Goal: Information Seeking & Learning: Find specific fact

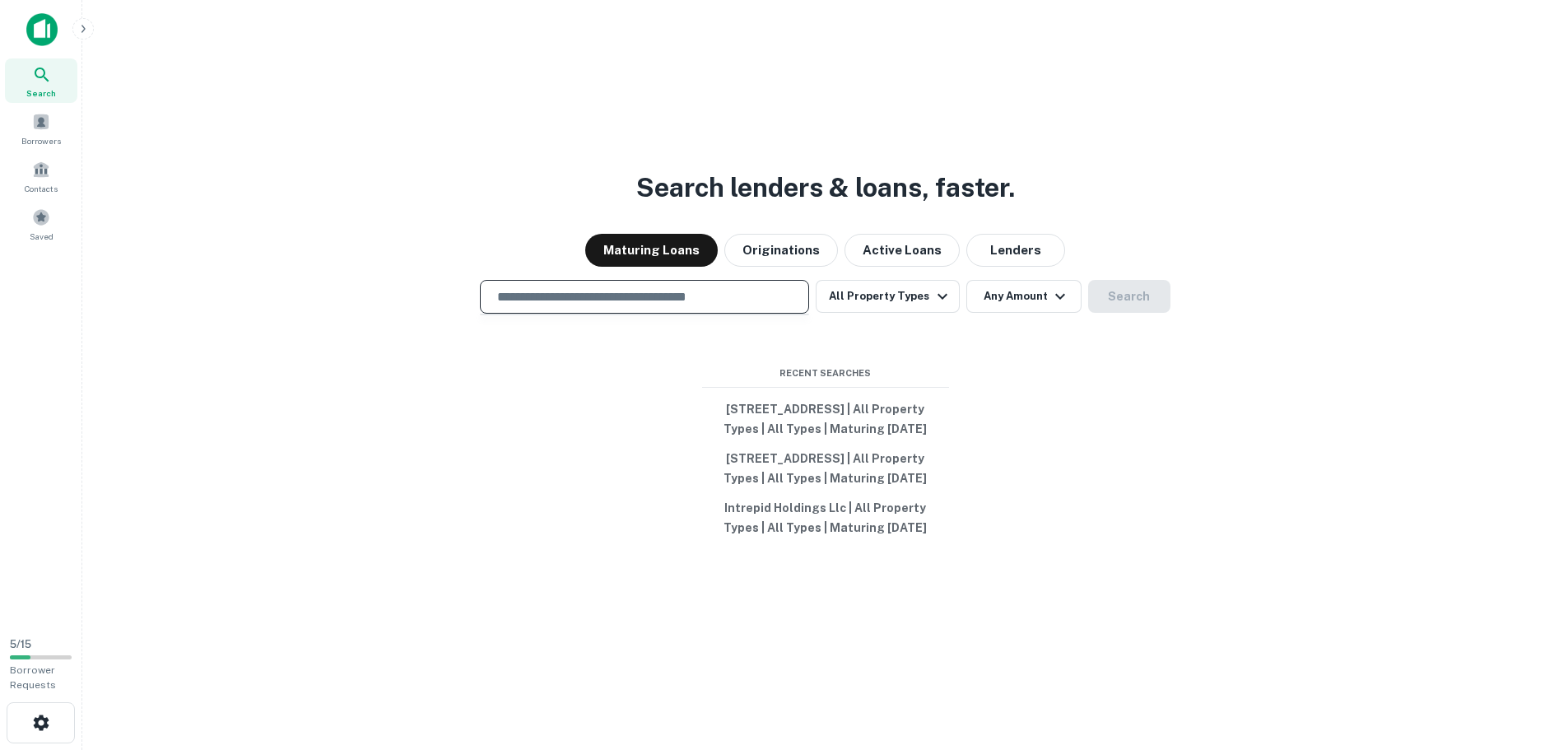
click at [596, 287] on input "text" at bounding box center [644, 296] width 314 height 19
paste input "**********"
type input "**********"
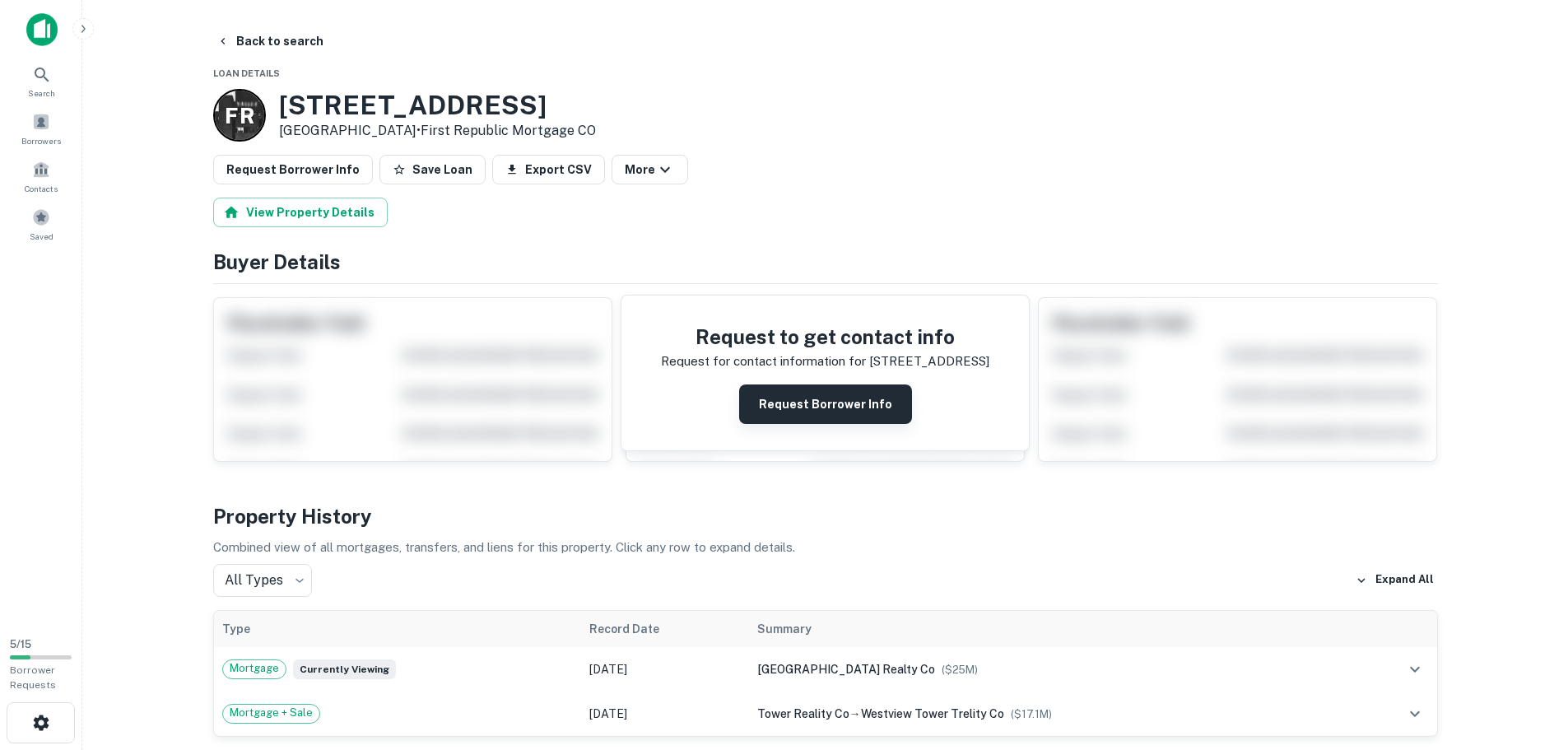
click at [784, 394] on button "Request Borrower Info" at bounding box center [825, 404] width 173 height 40
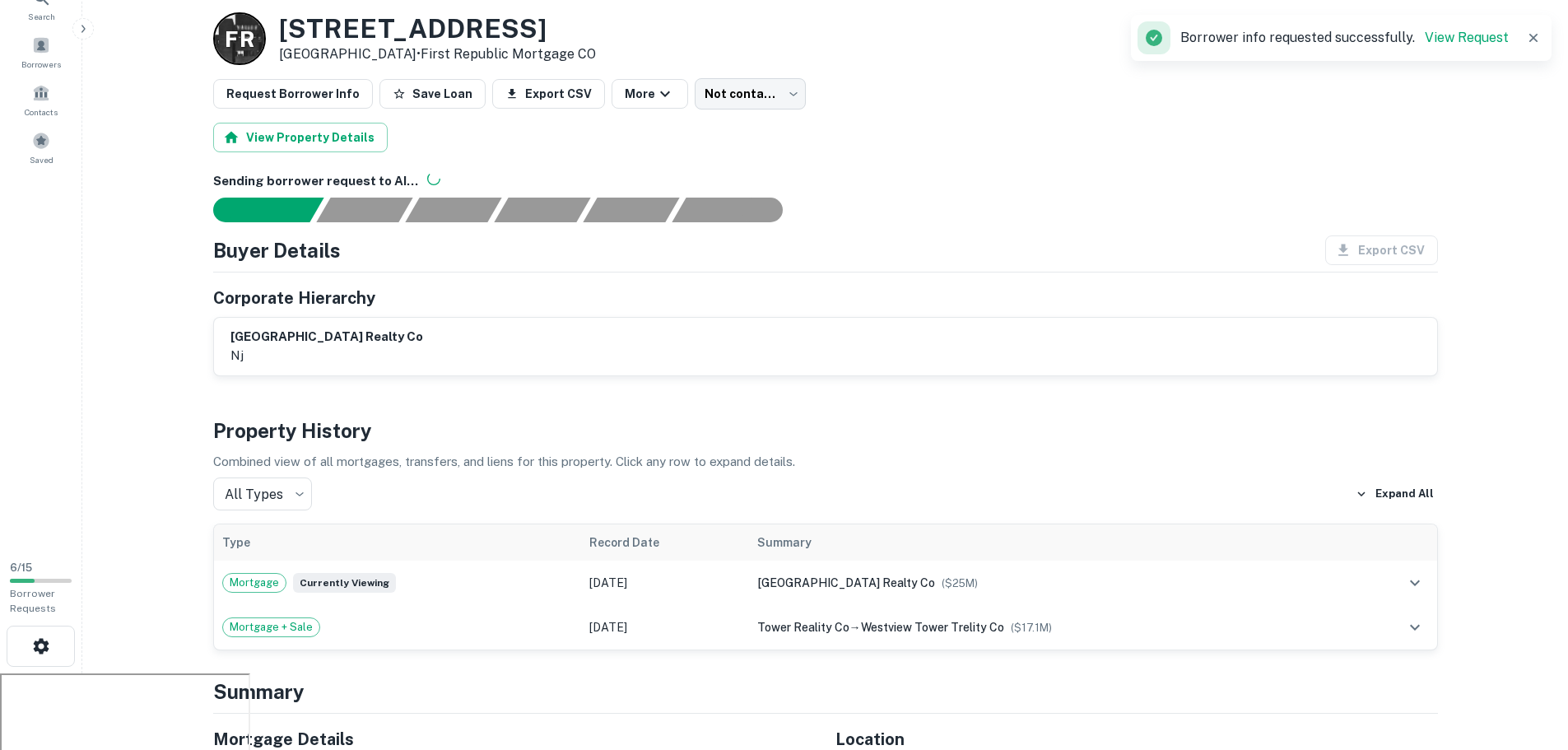
scroll to position [163, 0]
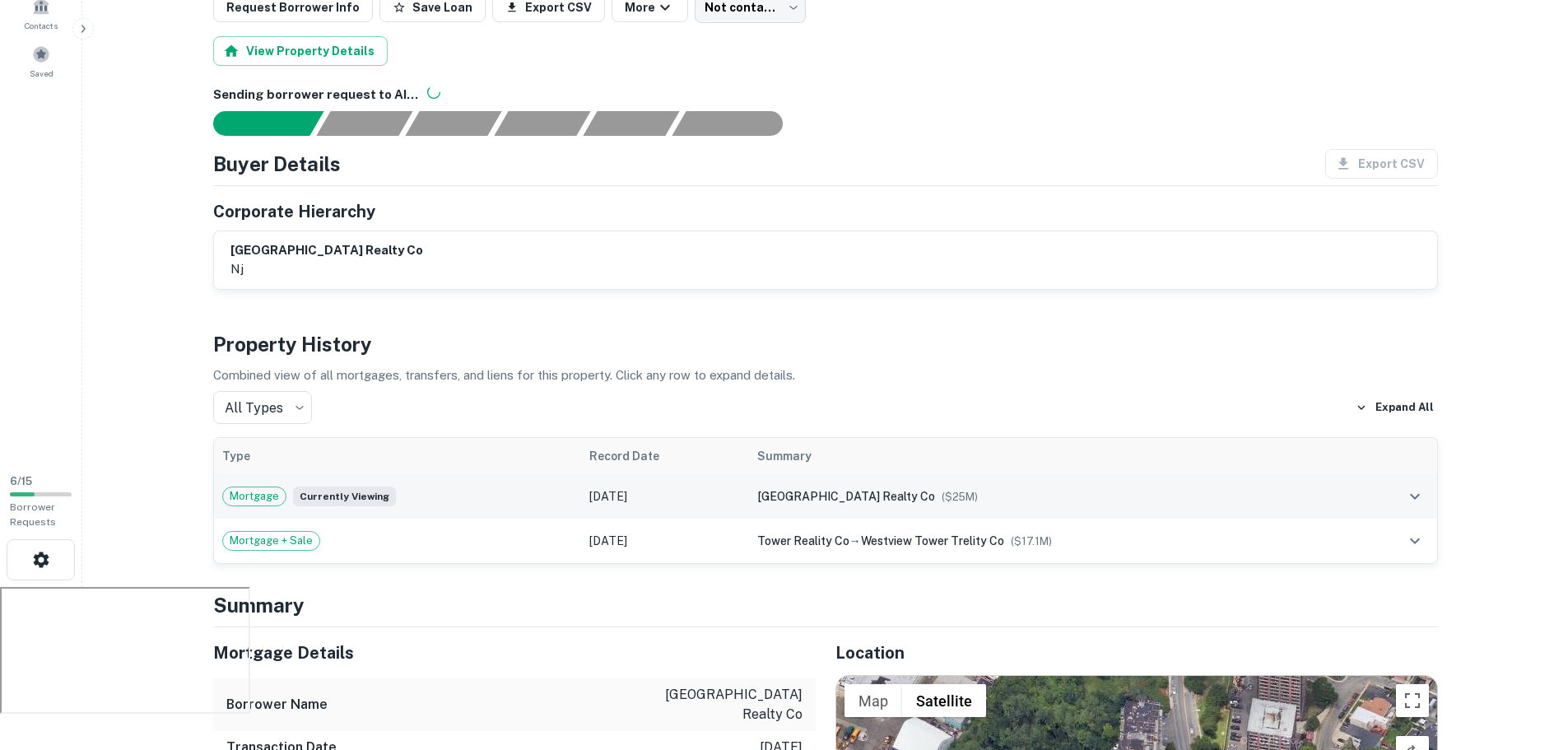
click at [624, 495] on td "[DATE]" at bounding box center [665, 496] width 167 height 45
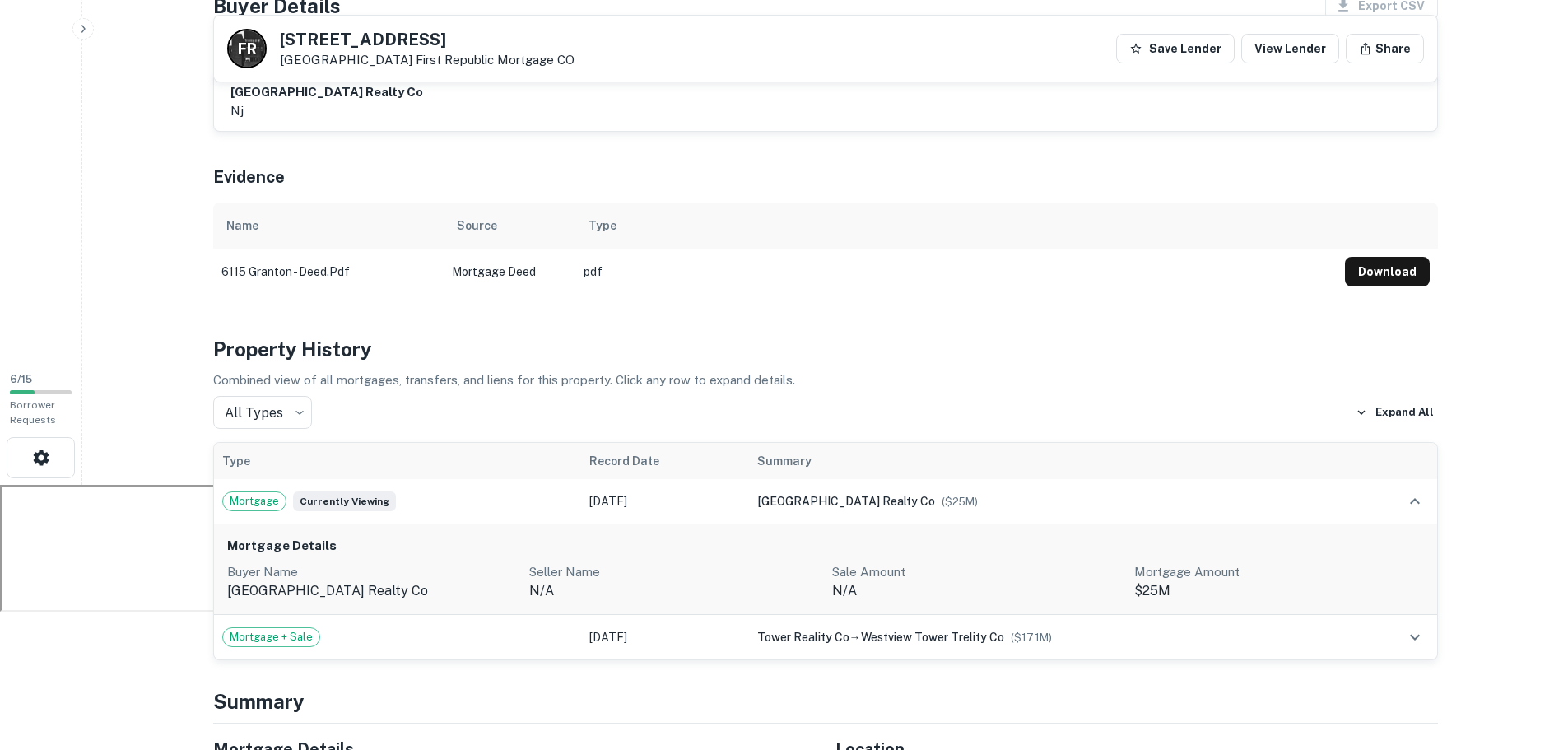
scroll to position [0, 0]
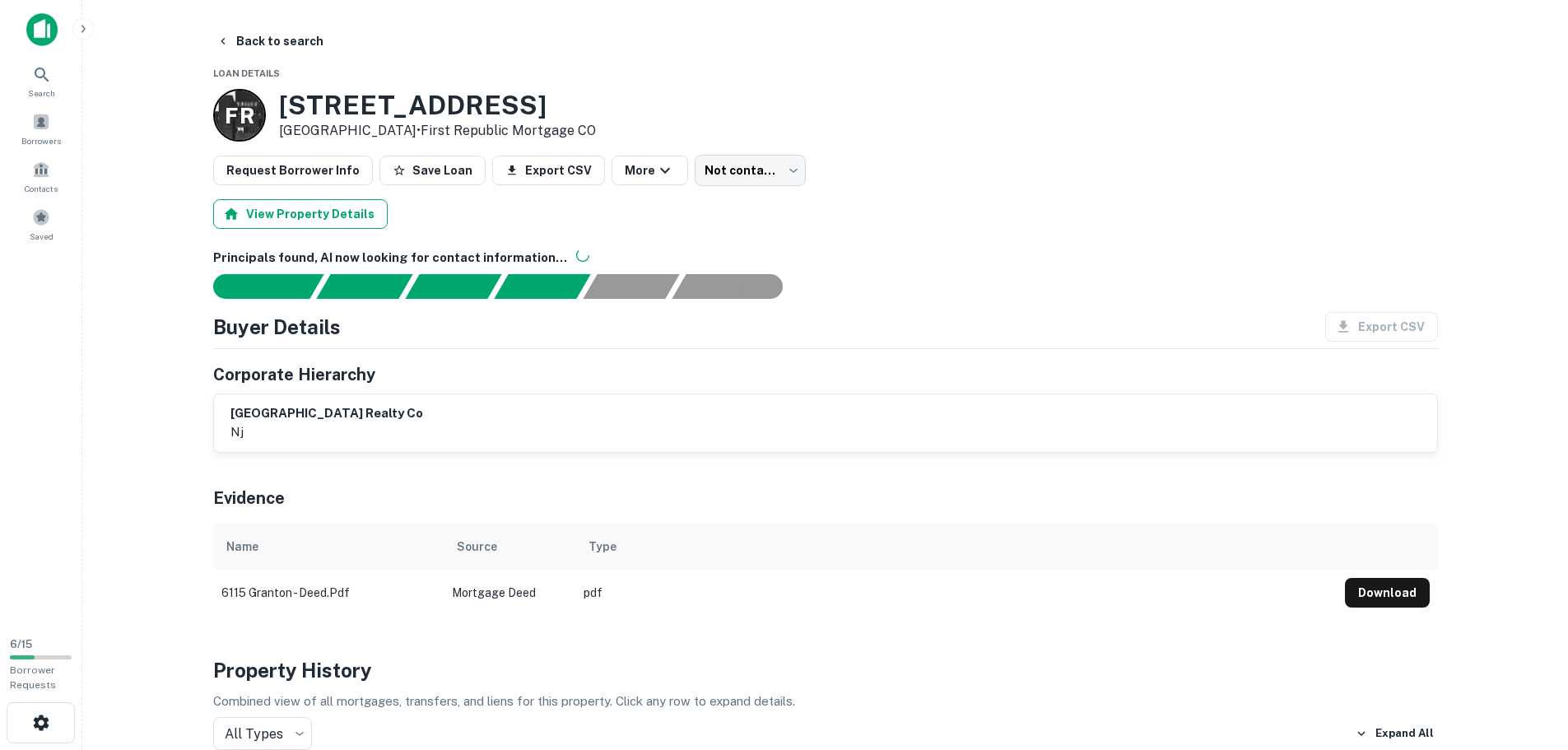
click at [335, 211] on button "View Property Details" at bounding box center [300, 214] width 174 height 30
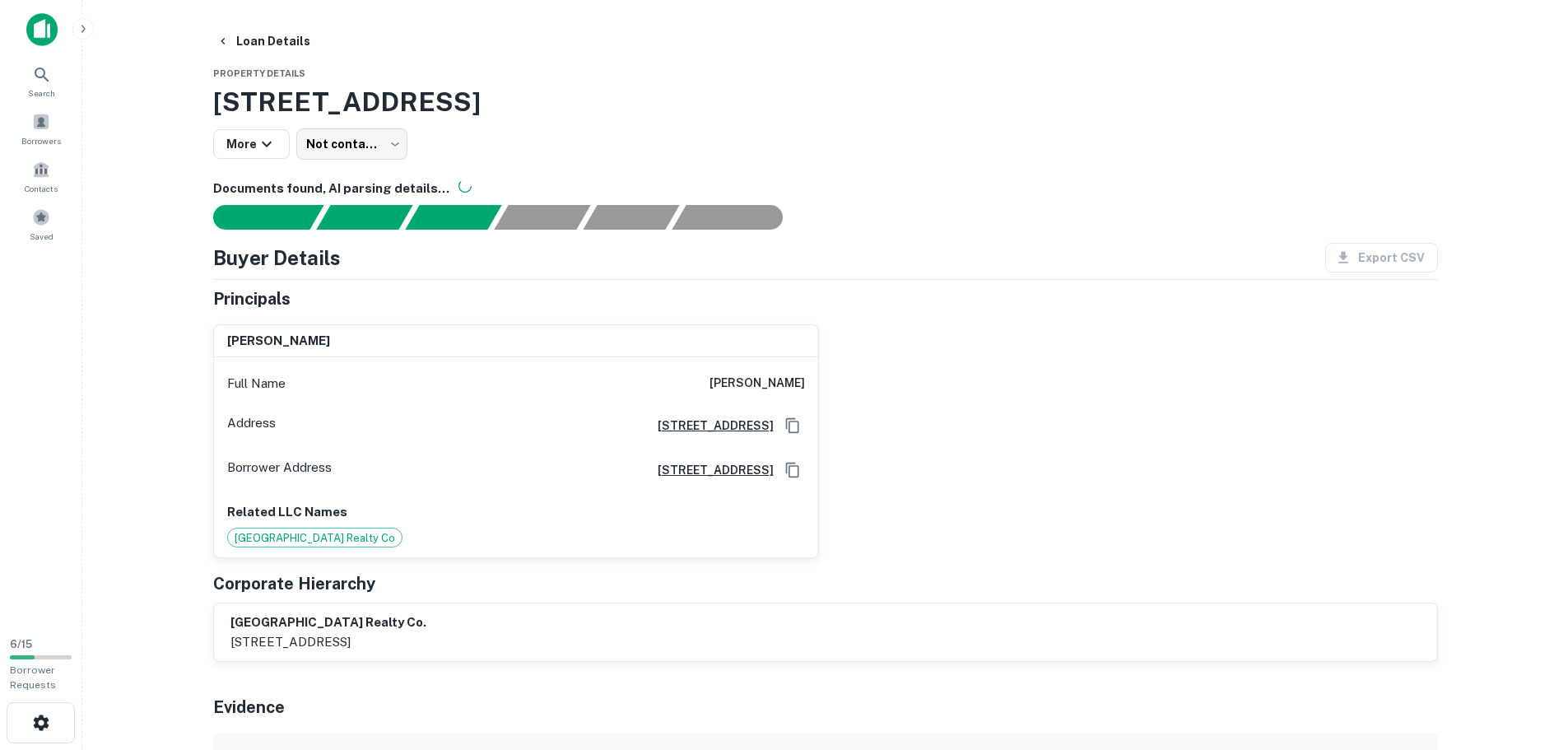
click at [340, 539] on span "[GEOGRAPHIC_DATA] Realty Co" at bounding box center [315, 538] width 174 height 17
click at [410, 131] on div "More Not contacted **** ​" at bounding box center [825, 144] width 1225 height 31
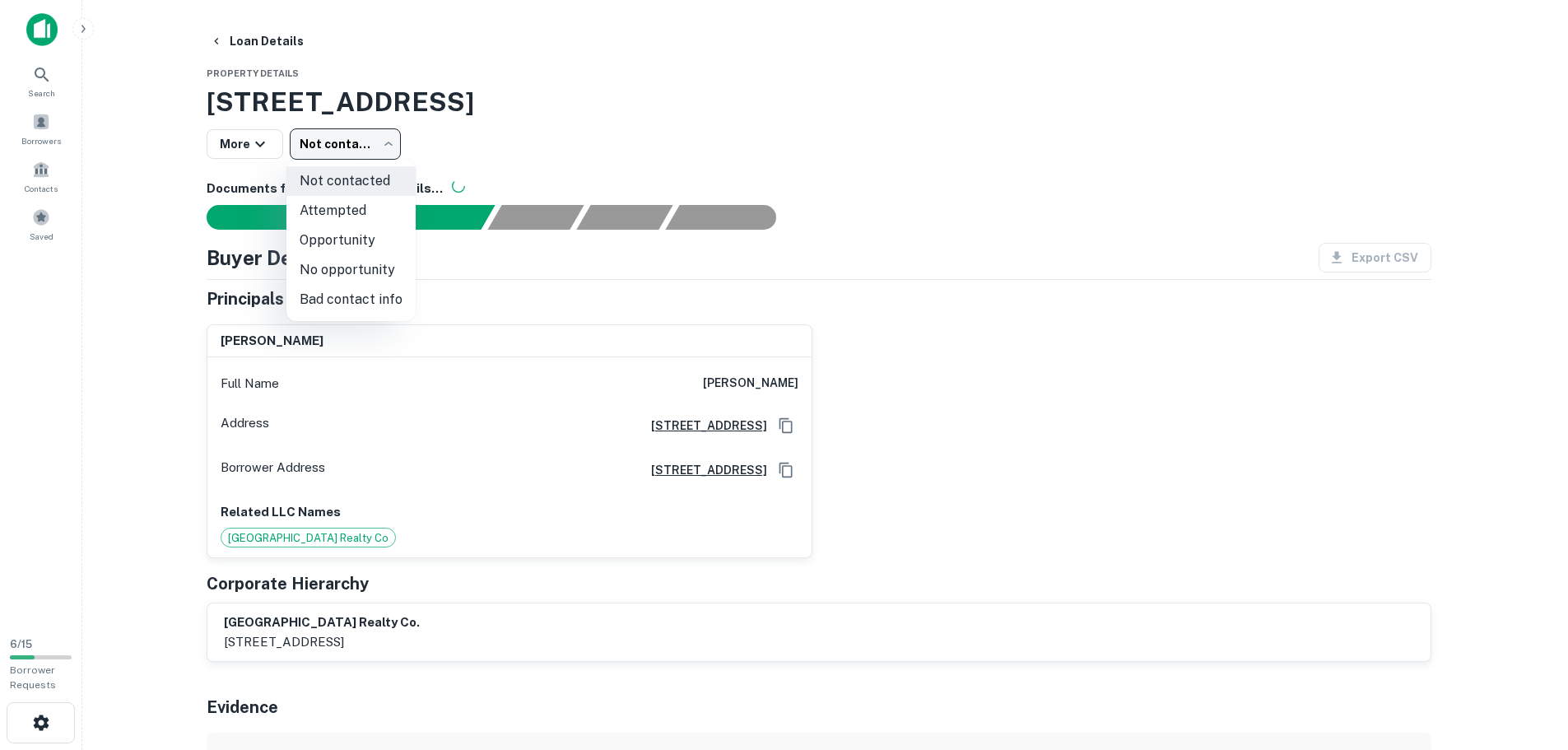
click at [386, 140] on body "Search Borrowers Contacts Saved 6 / 15 Borrower Requests Loan Details Property …" at bounding box center [784, 375] width 1568 height 750
click at [242, 143] on div at bounding box center [790, 375] width 1580 height 750
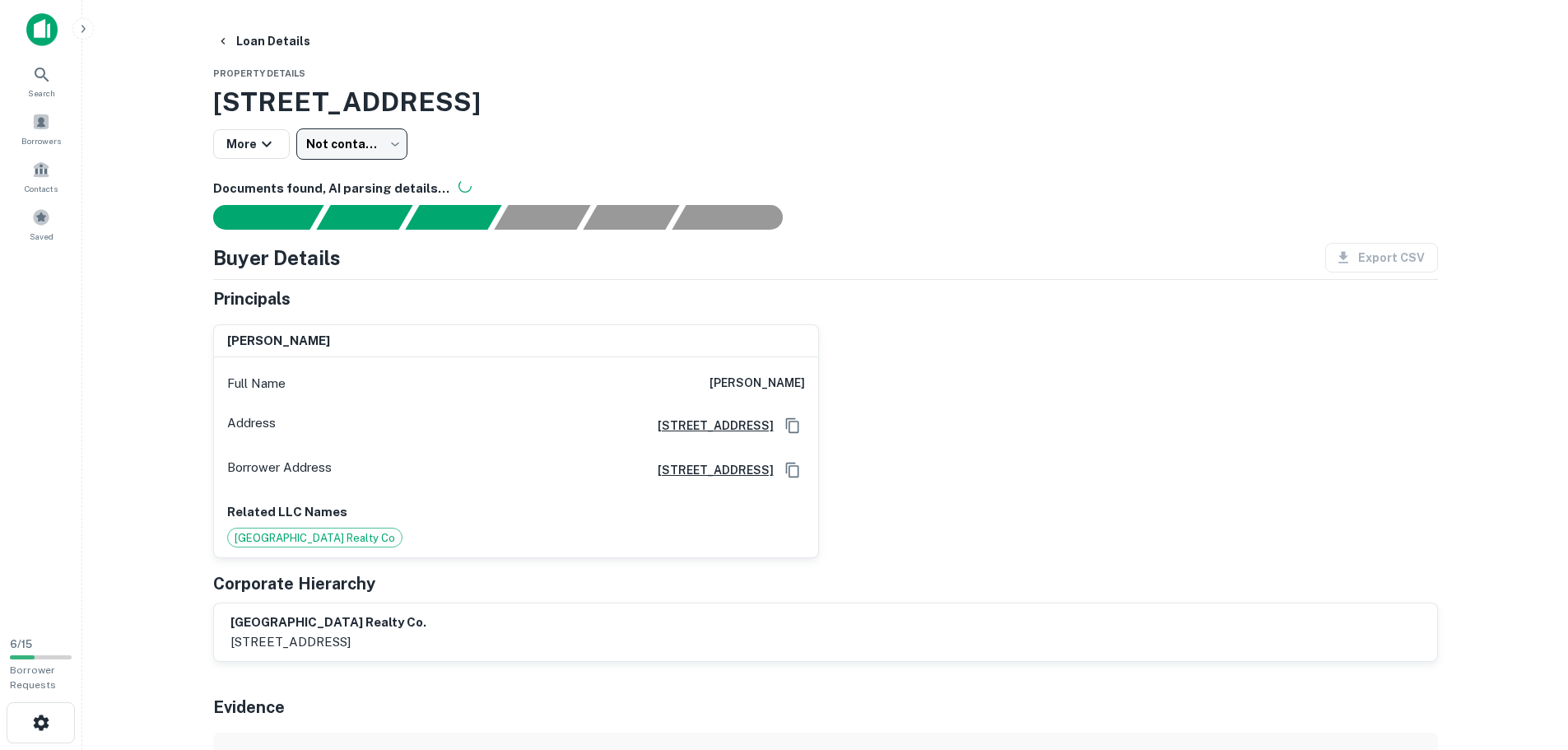
click at [242, 143] on button "More" at bounding box center [251, 144] width 77 height 30
click at [224, 42] on div at bounding box center [790, 375] width 1580 height 750
click at [235, 41] on button "Loan Details" at bounding box center [263, 41] width 107 height 30
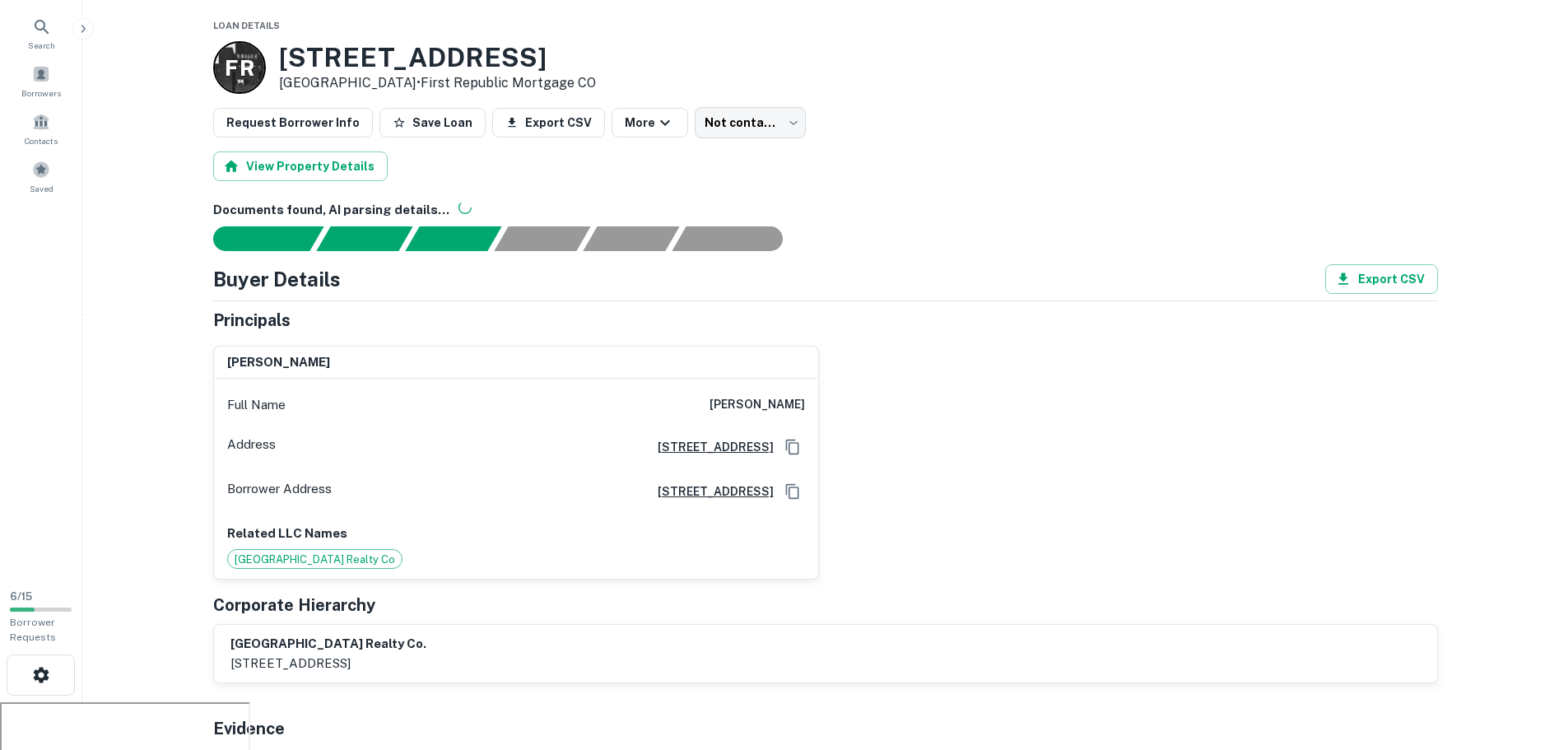
scroll to position [60, 0]
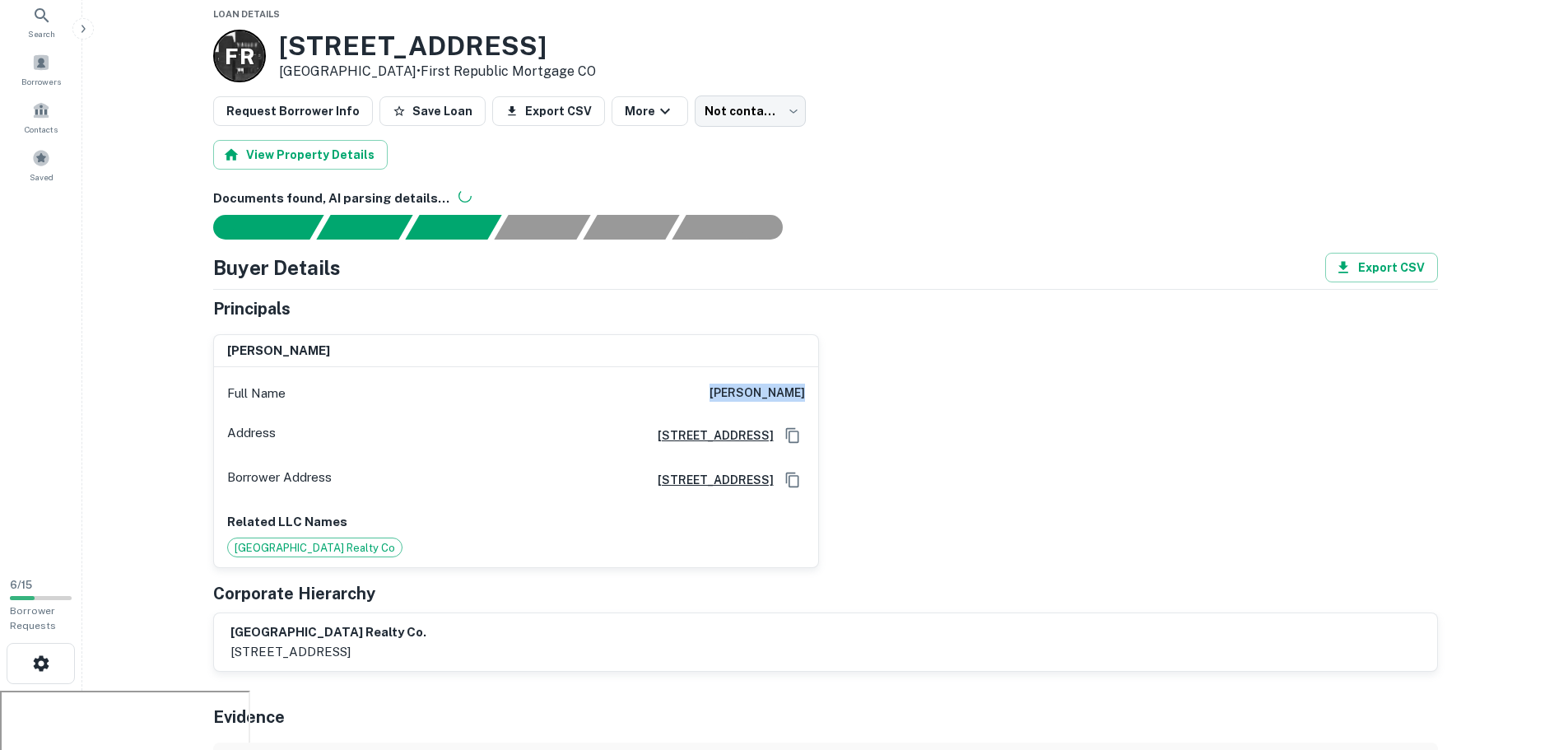
drag, startPoint x: 715, startPoint y: 389, endPoint x: 869, endPoint y: 385, distance: 154.1
click at [869, 385] on div "[PERSON_NAME] Full Name [PERSON_NAME] Address [STREET_ADDRESS][GEOGRAPHIC_DATA]…" at bounding box center [819, 445] width 1238 height 248
copy h6 "[PERSON_NAME]"
click at [1200, 278] on div "Buyer Details Export CSV" at bounding box center [825, 267] width 1225 height 30
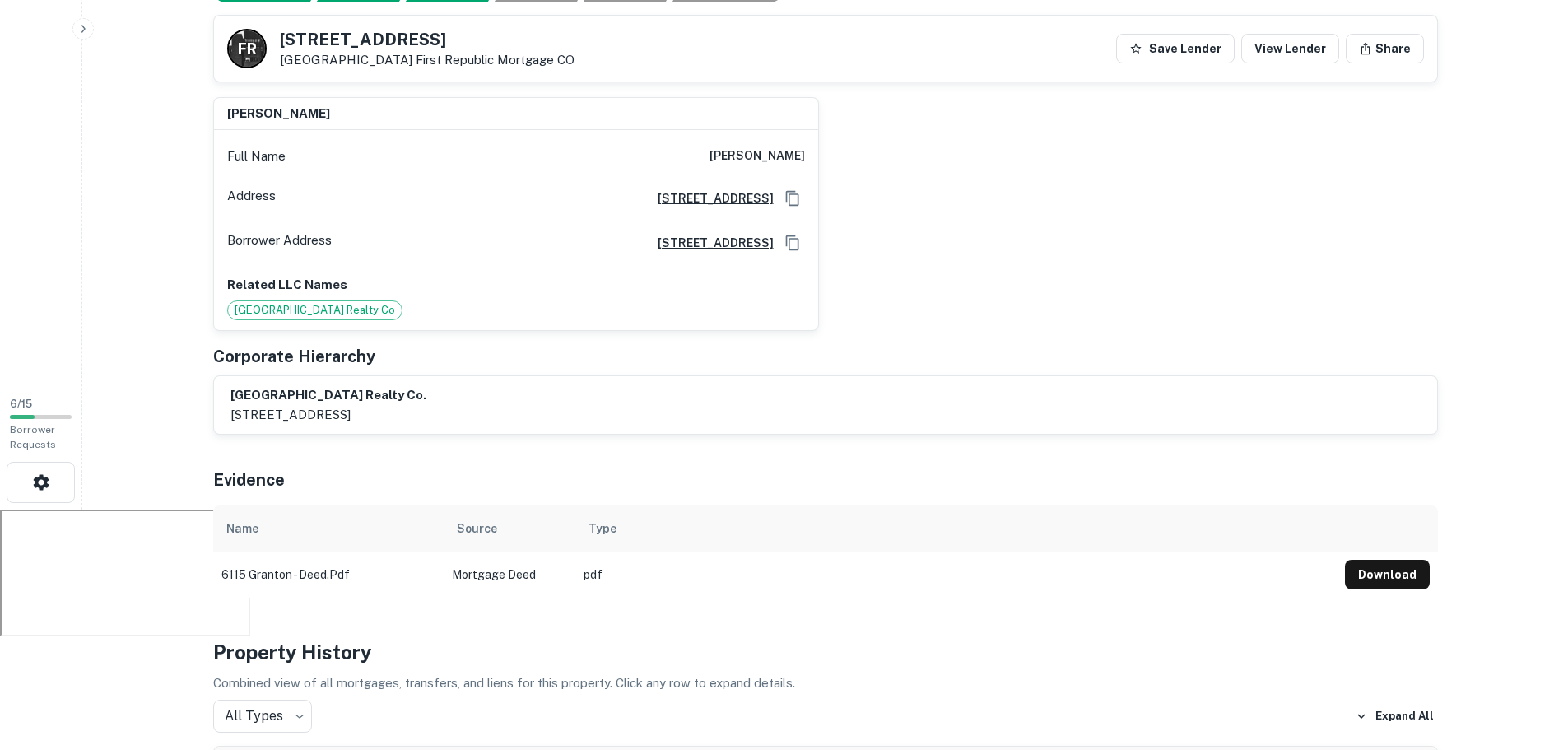
scroll to position [309, 0]
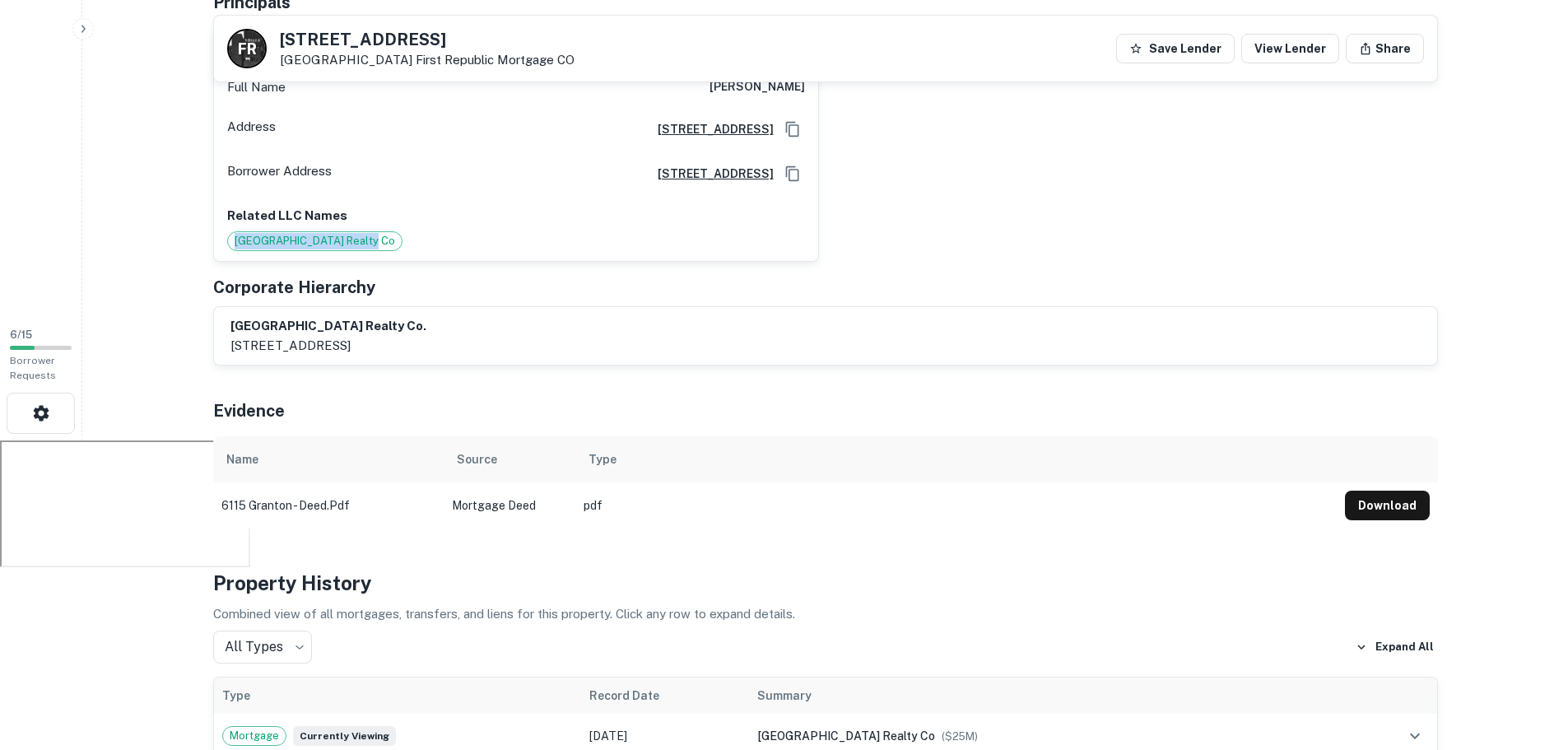
drag, startPoint x: 299, startPoint y: 248, endPoint x: 379, endPoint y: 247, distance: 80.0
click at [379, 247] on div "Related LLC Names [GEOGRAPHIC_DATA] Realty Co" at bounding box center [516, 229] width 604 height 66
copy span "[GEOGRAPHIC_DATA] Realty Co"
click at [918, 309] on div "[GEOGRAPHIC_DATA] co. [STREET_ADDRESS]" at bounding box center [825, 336] width 1223 height 58
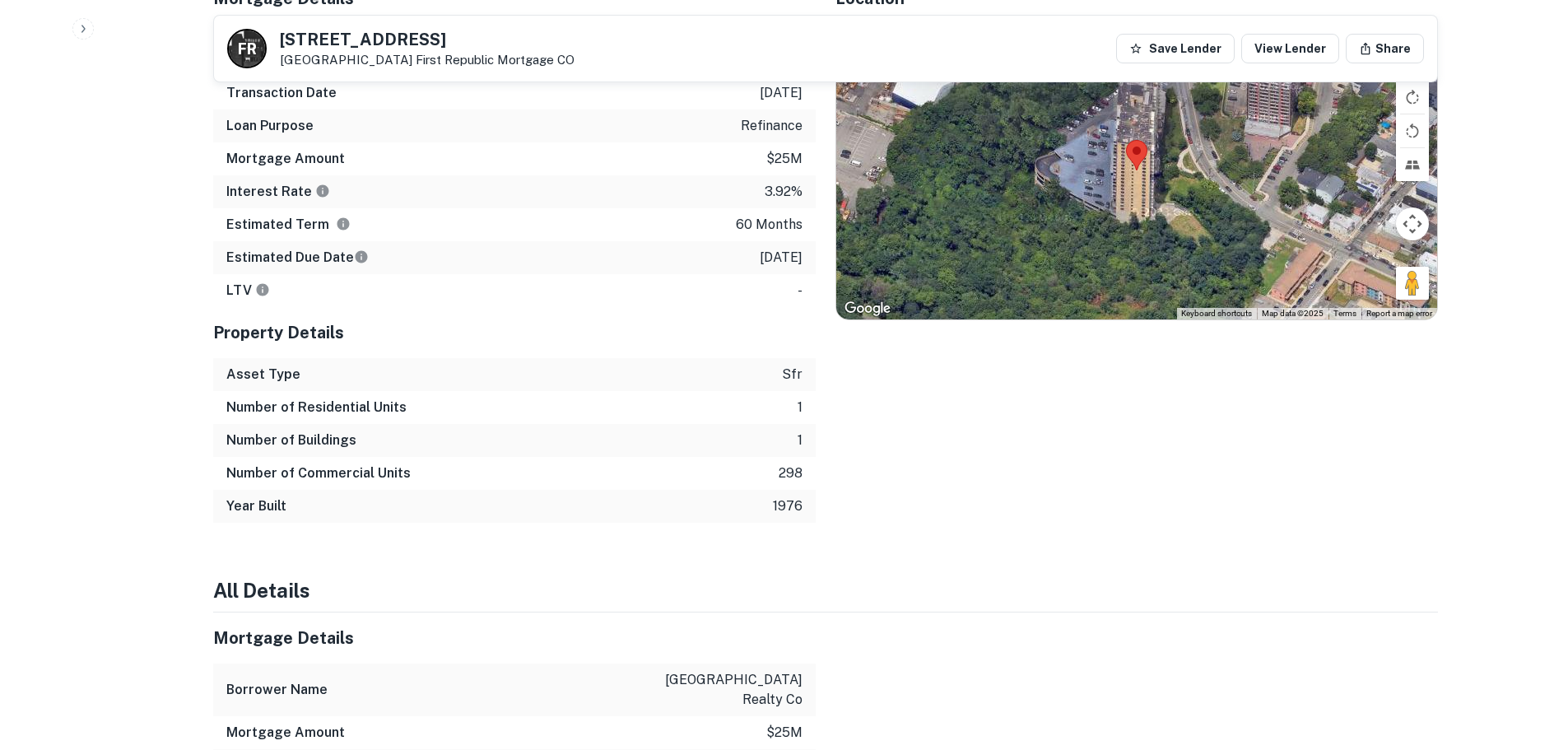
scroll to position [0, 0]
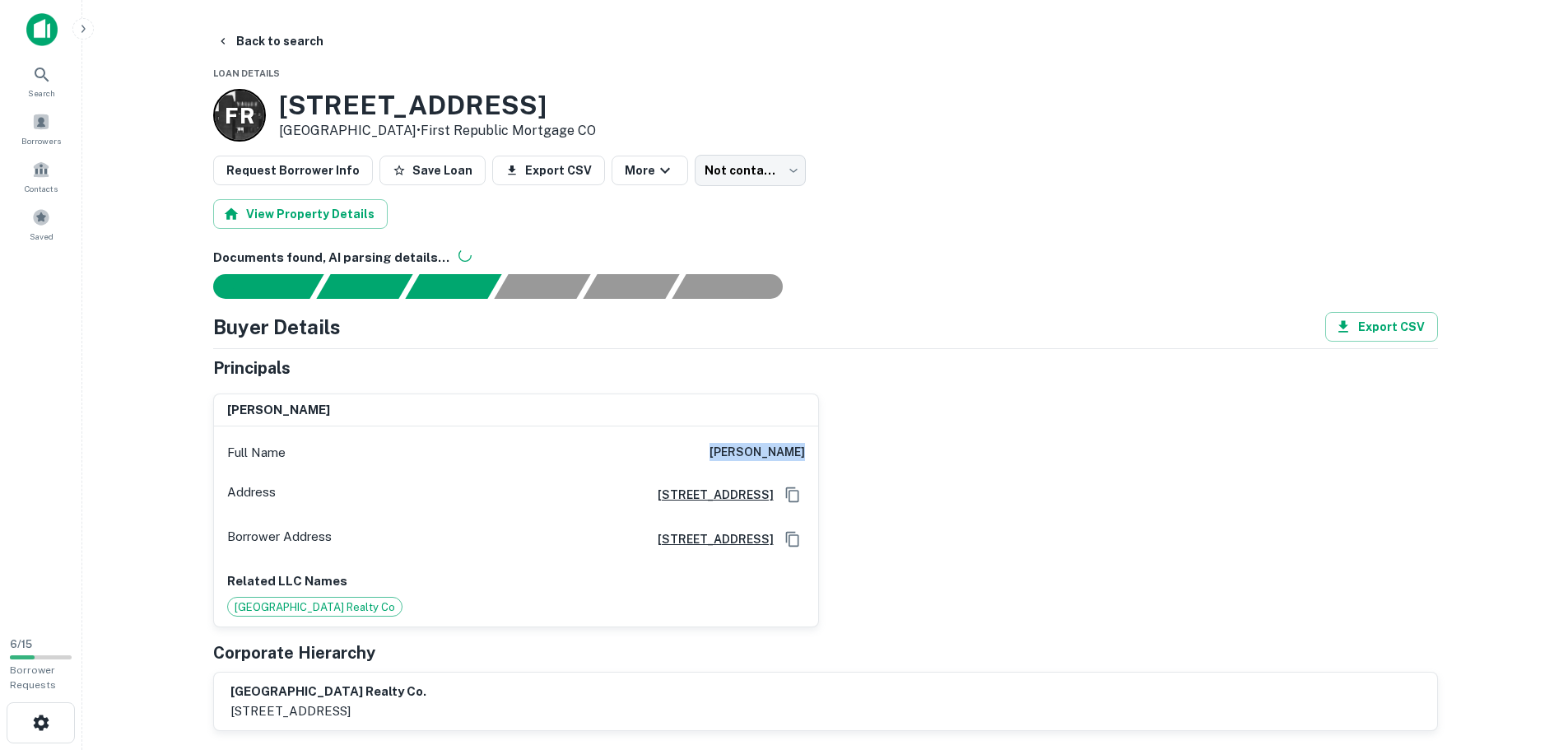
drag, startPoint x: 721, startPoint y: 456, endPoint x: 834, endPoint y: 460, distance: 113.1
click at [834, 460] on div "[PERSON_NAME] Full Name [PERSON_NAME] Address [STREET_ADDRESS][GEOGRAPHIC_DATA]…" at bounding box center [819, 504] width 1238 height 248
copy h6 "[PERSON_NAME]"
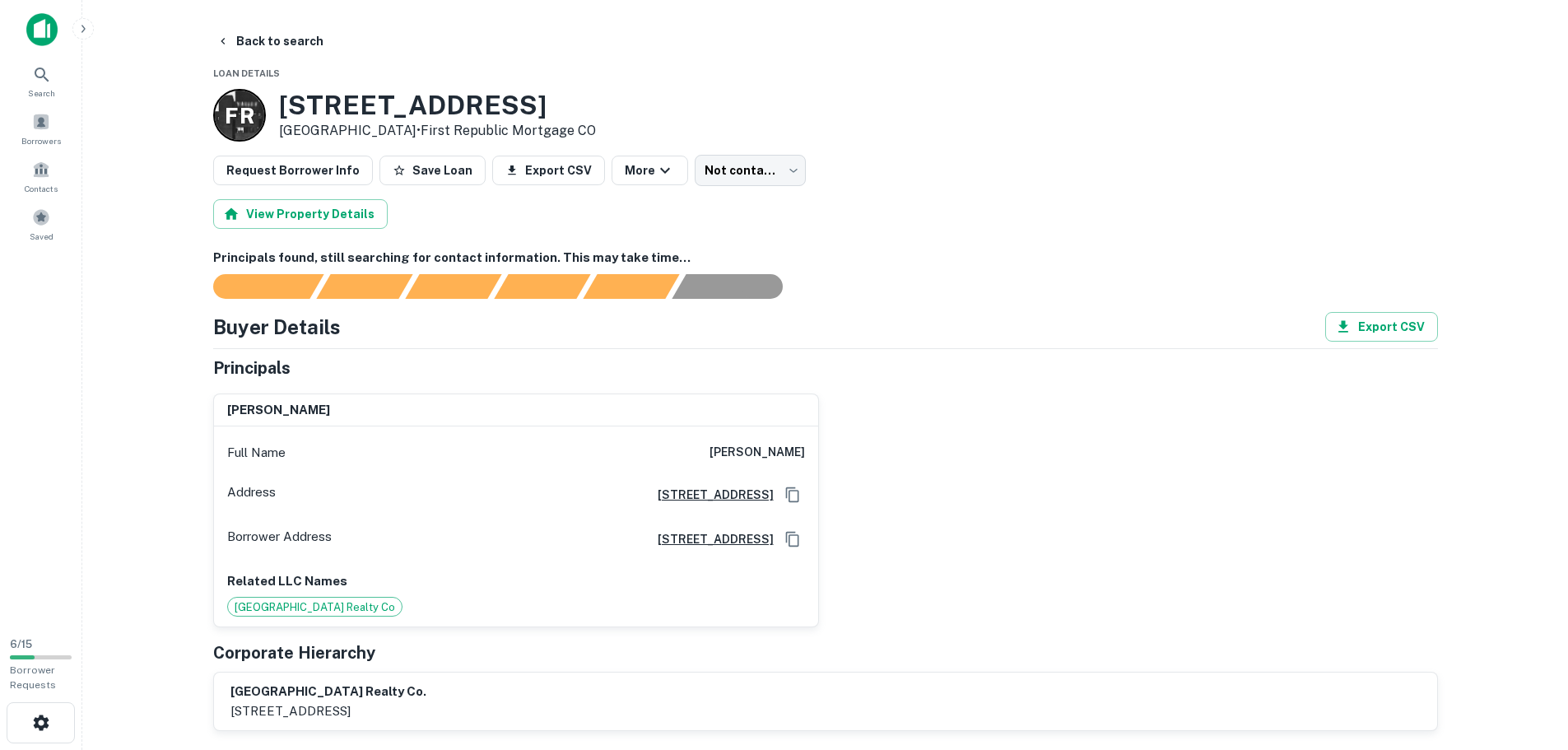
click at [967, 493] on div "[PERSON_NAME] Full Name [PERSON_NAME] Address [STREET_ADDRESS][GEOGRAPHIC_DATA]…" at bounding box center [819, 504] width 1238 height 248
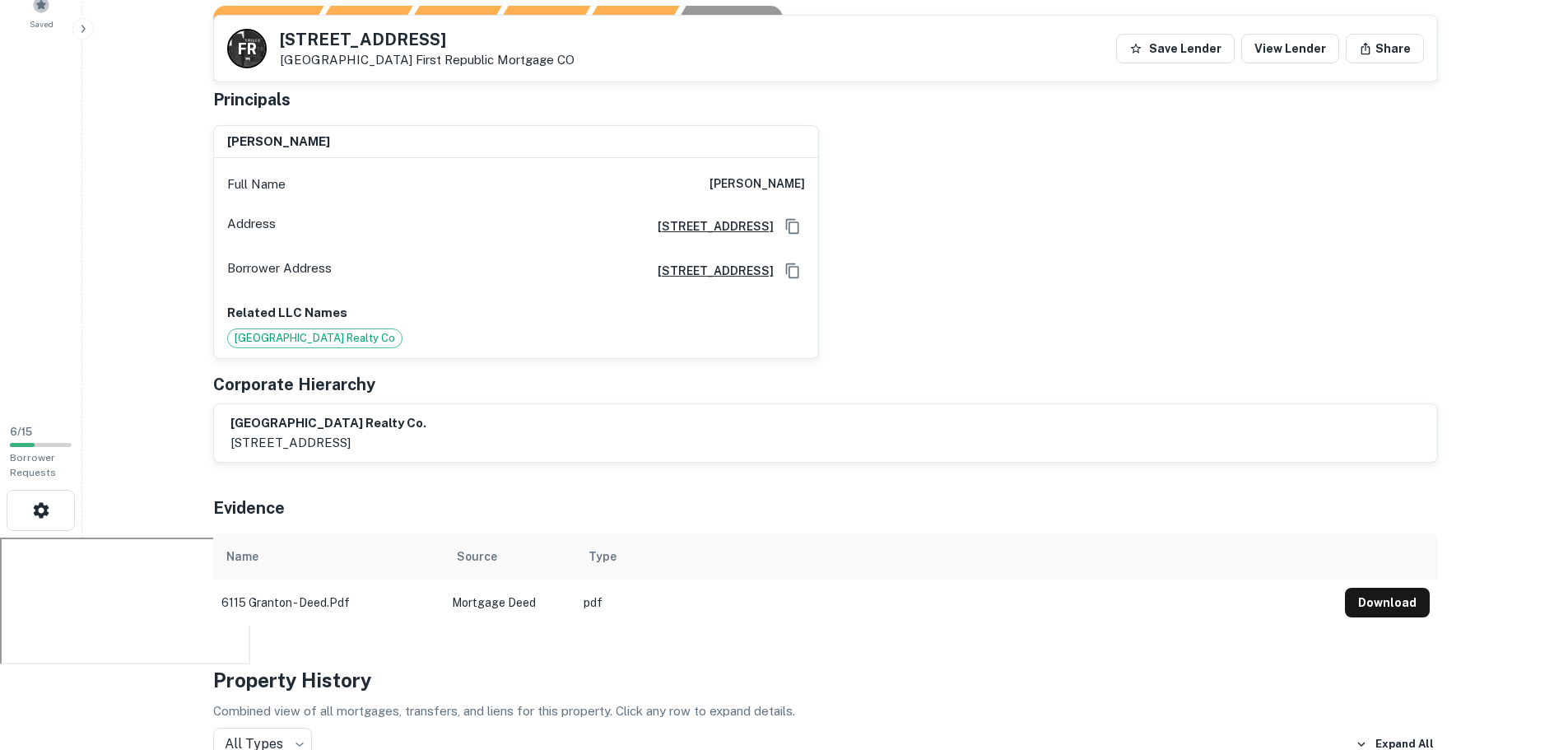
scroll to position [247, 0]
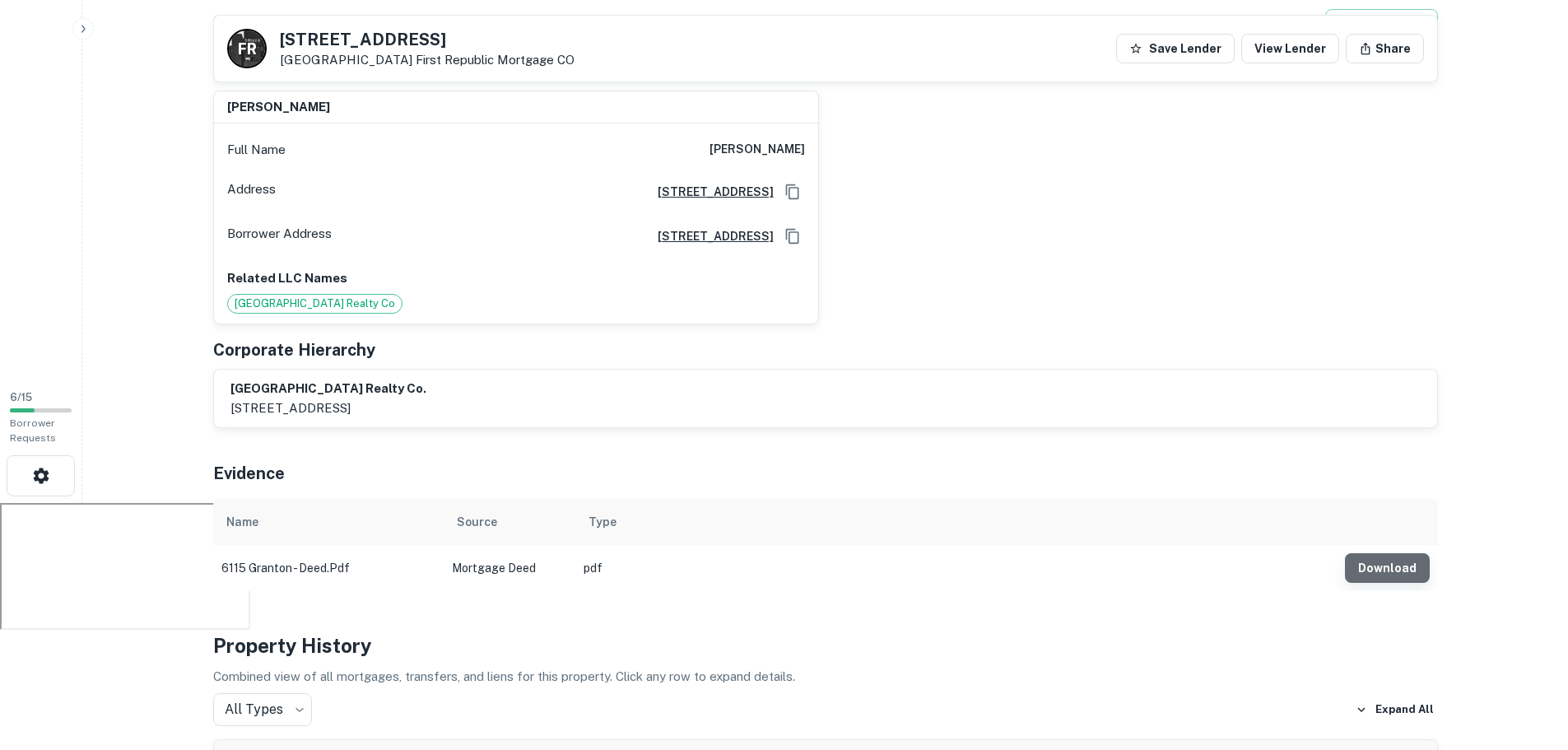
click at [1391, 575] on button "Download" at bounding box center [1387, 568] width 84 height 30
